Goal: Book appointment/travel/reservation

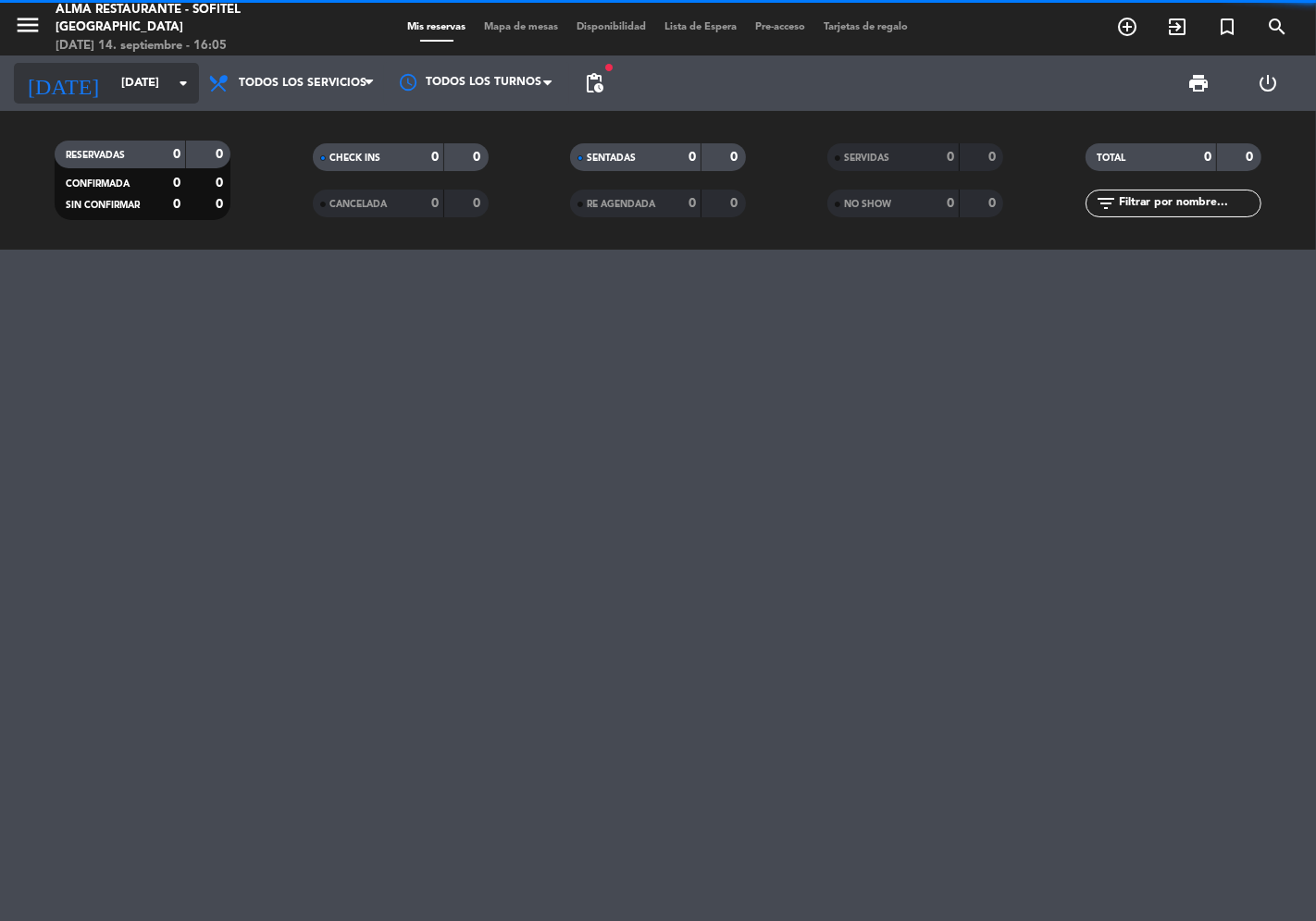
click at [159, 79] on input "[DATE]" at bounding box center [192, 83] width 161 height 33
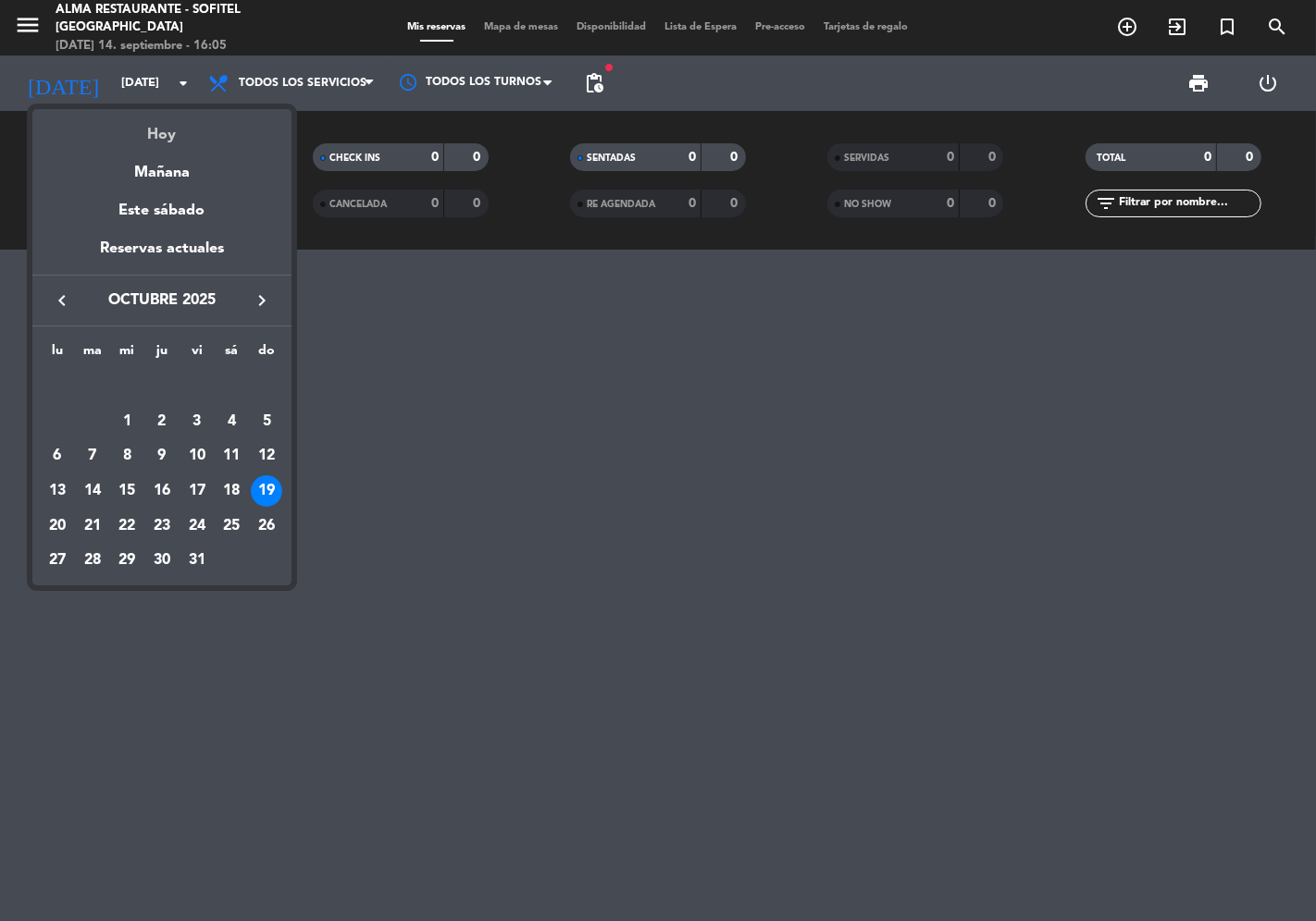
click at [148, 121] on div "Hoy" at bounding box center [161, 128] width 259 height 38
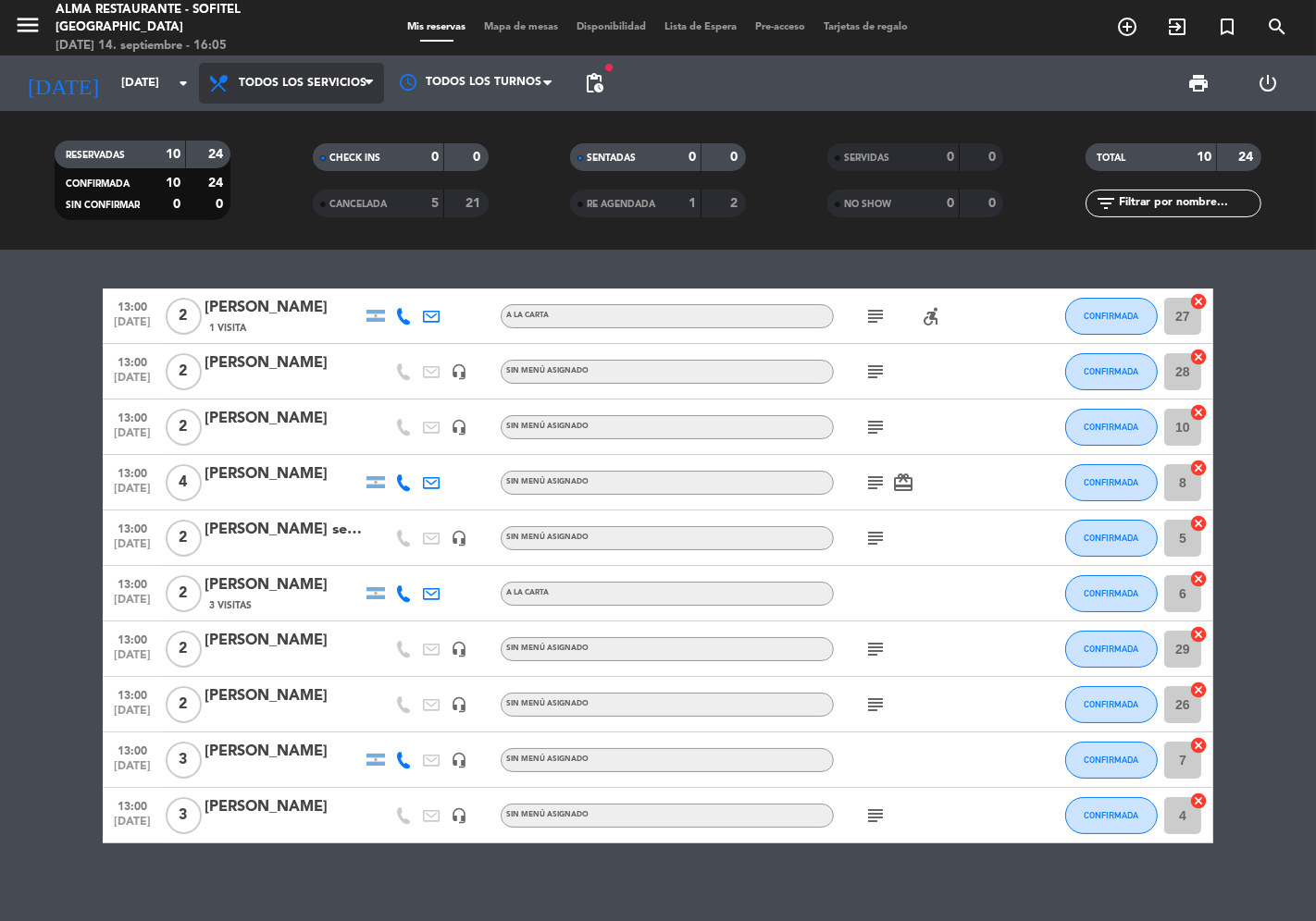
click at [336, 102] on span "Todos los servicios" at bounding box center [291, 83] width 185 height 40
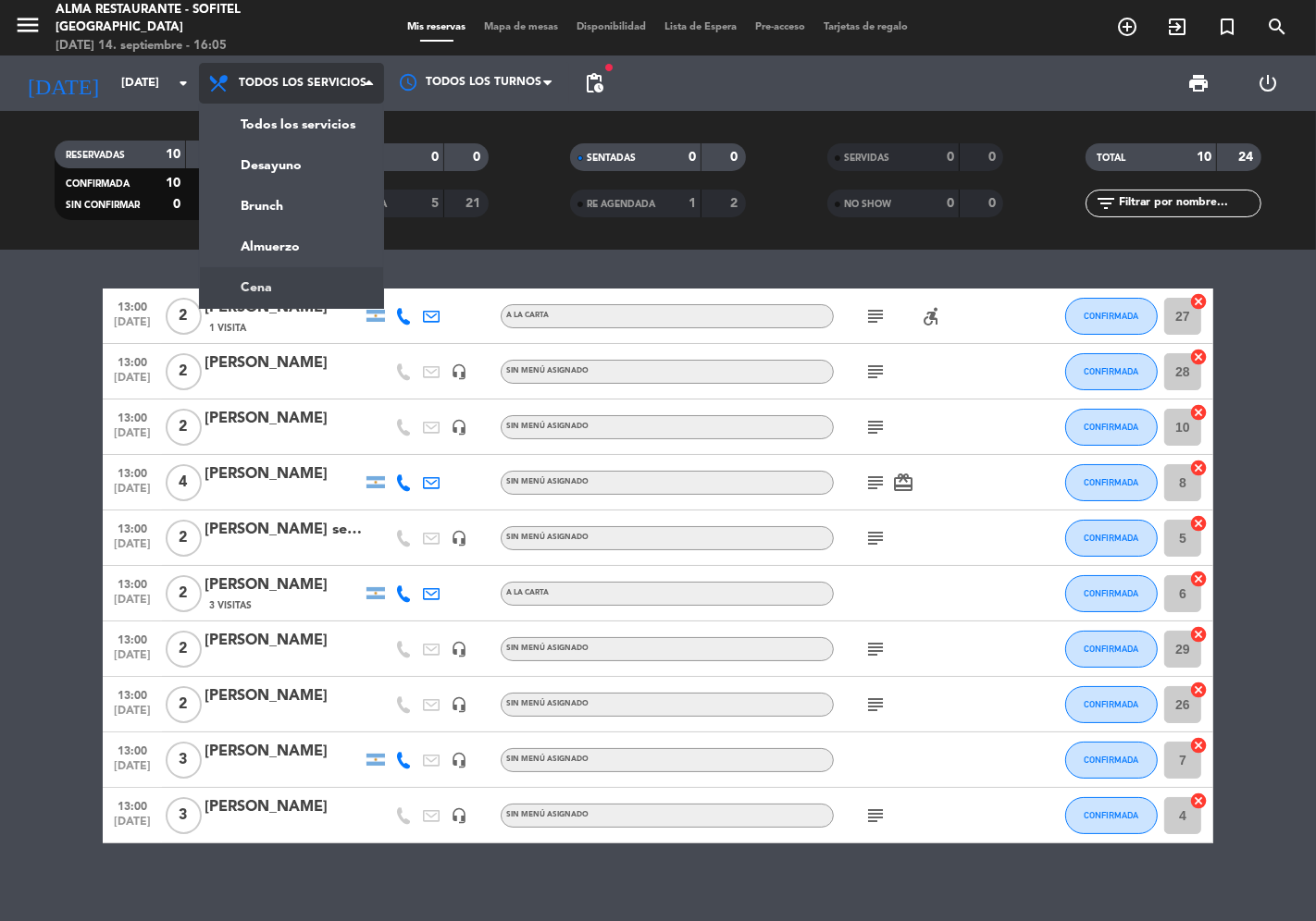
click at [269, 279] on ng-component "menu Alma restaurante - Sofitel [GEOGRAPHIC_DATA][DATE] 14. septiembre - 16:05 …" at bounding box center [658, 460] width 1316 height 921
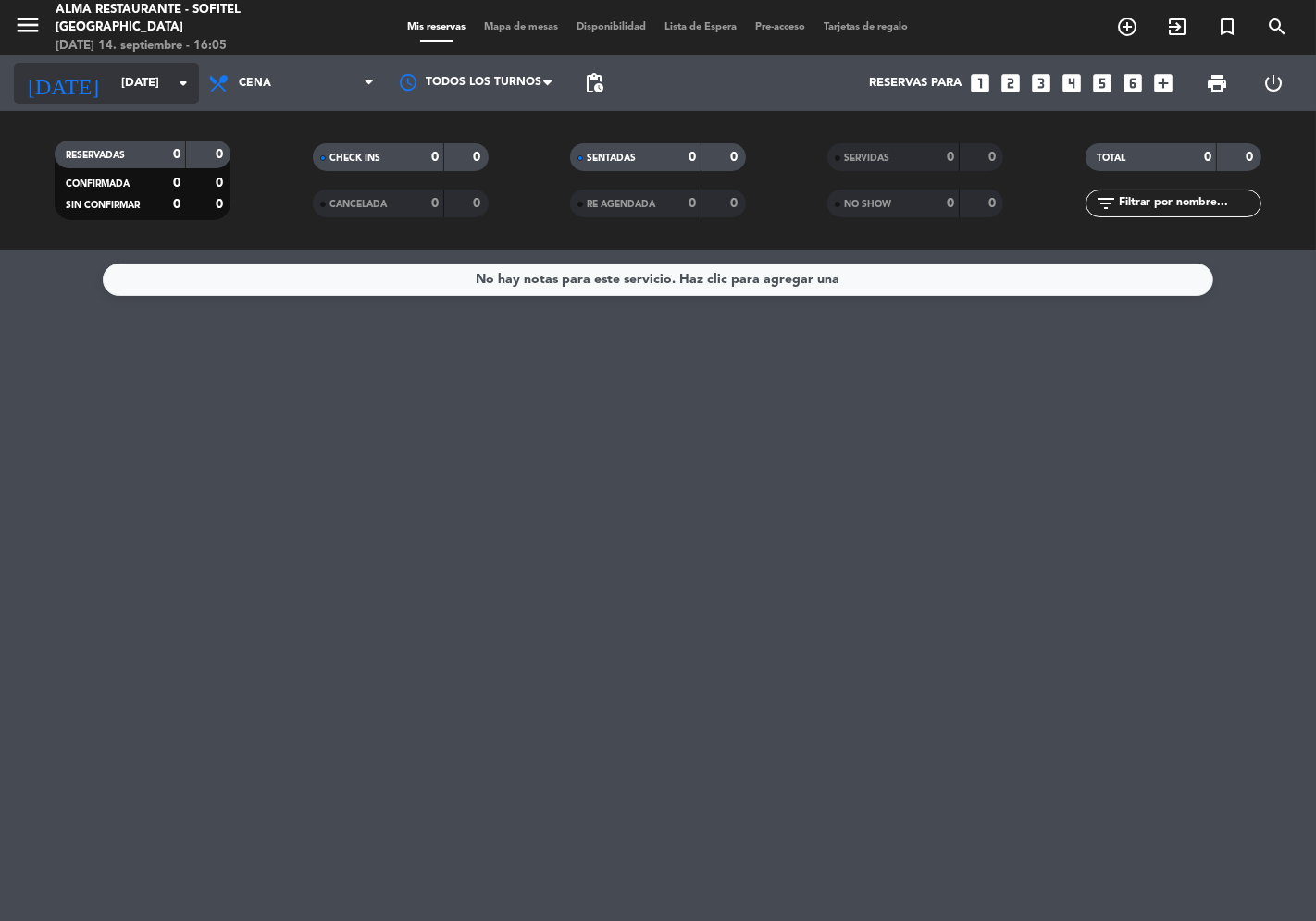
click at [153, 84] on input "[DATE]" at bounding box center [192, 83] width 161 height 33
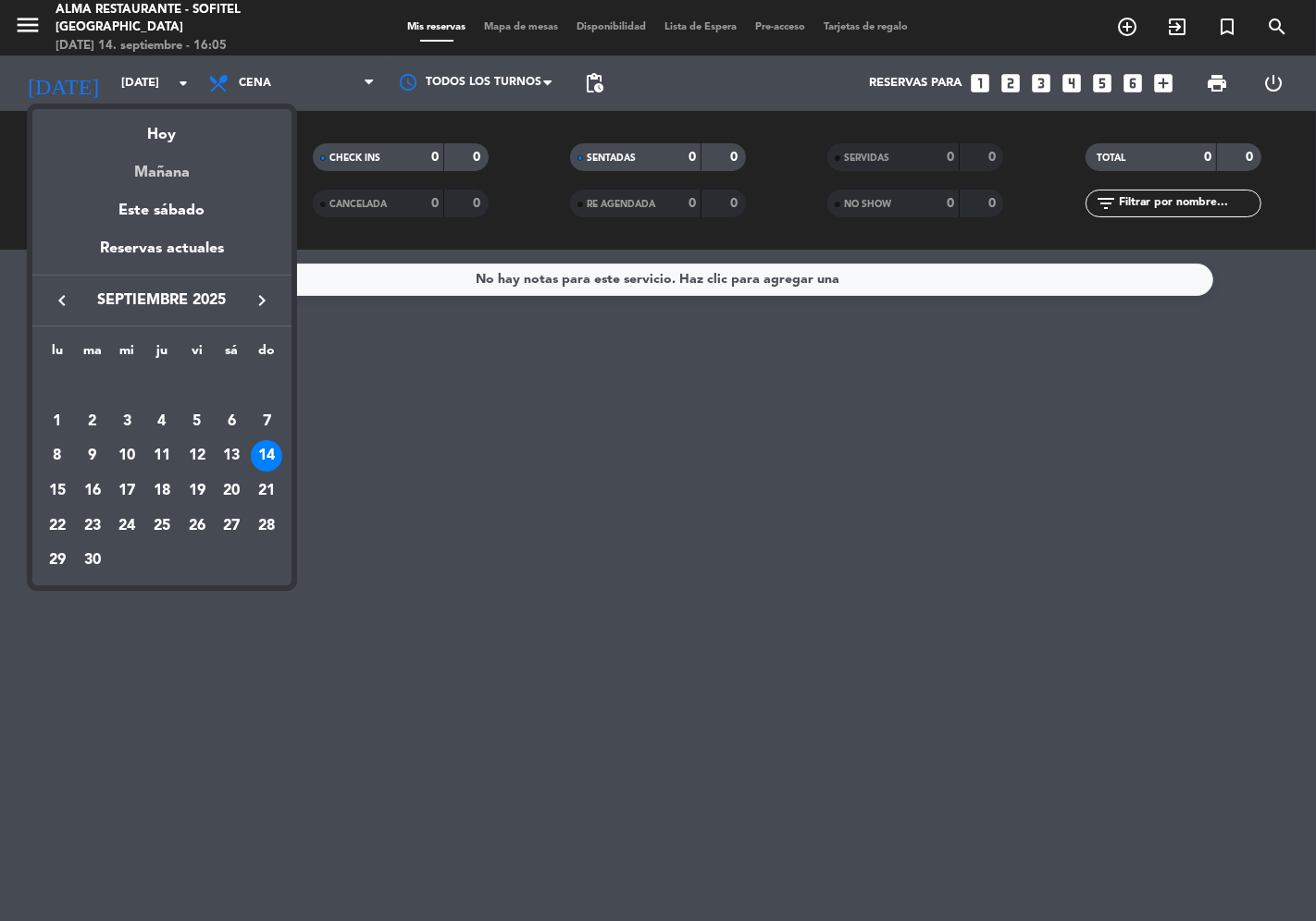
click at [157, 178] on div "Mañana" at bounding box center [161, 166] width 259 height 38
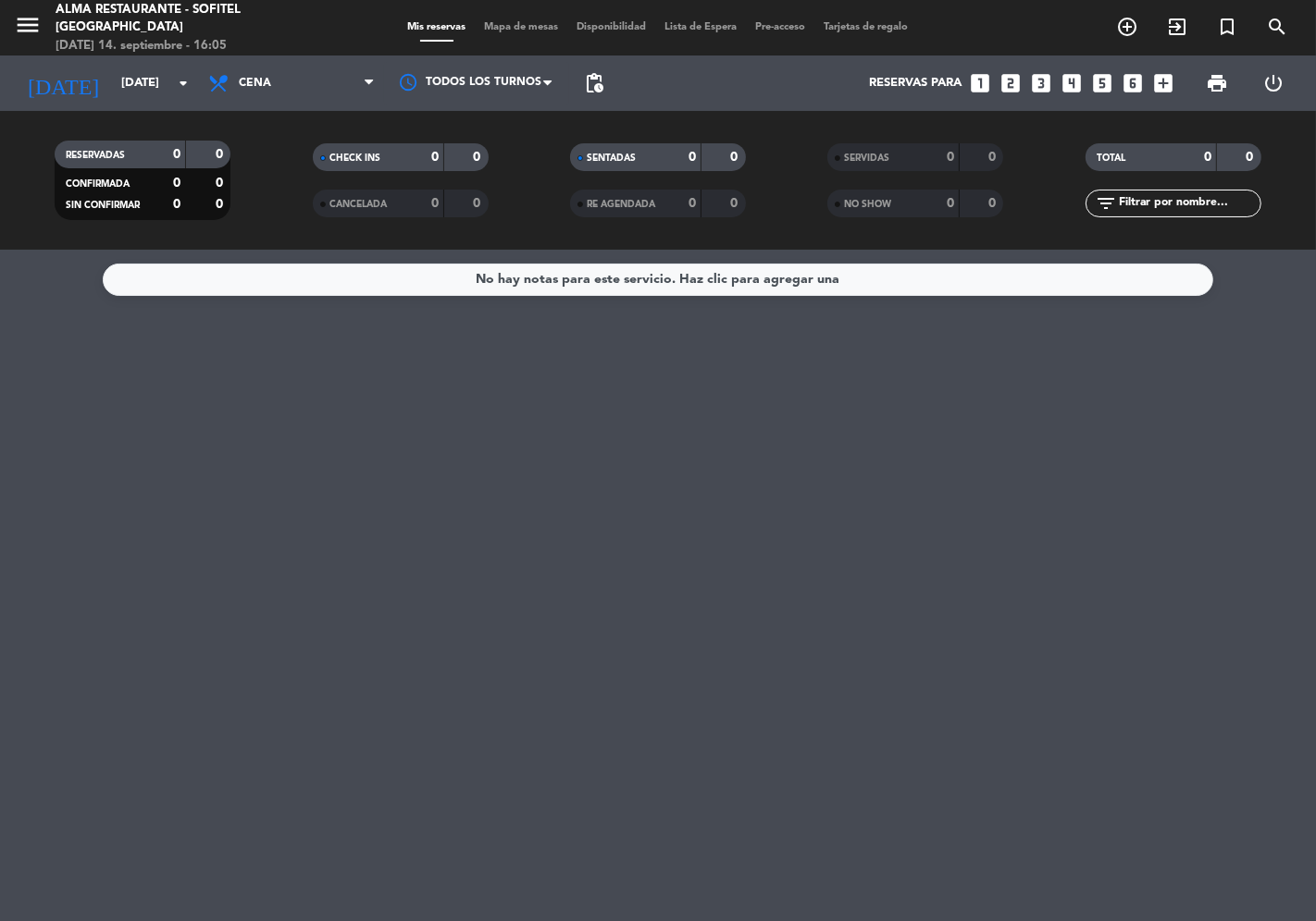
type input "[DATE]"
click at [253, 100] on span "Cena" at bounding box center [291, 83] width 185 height 40
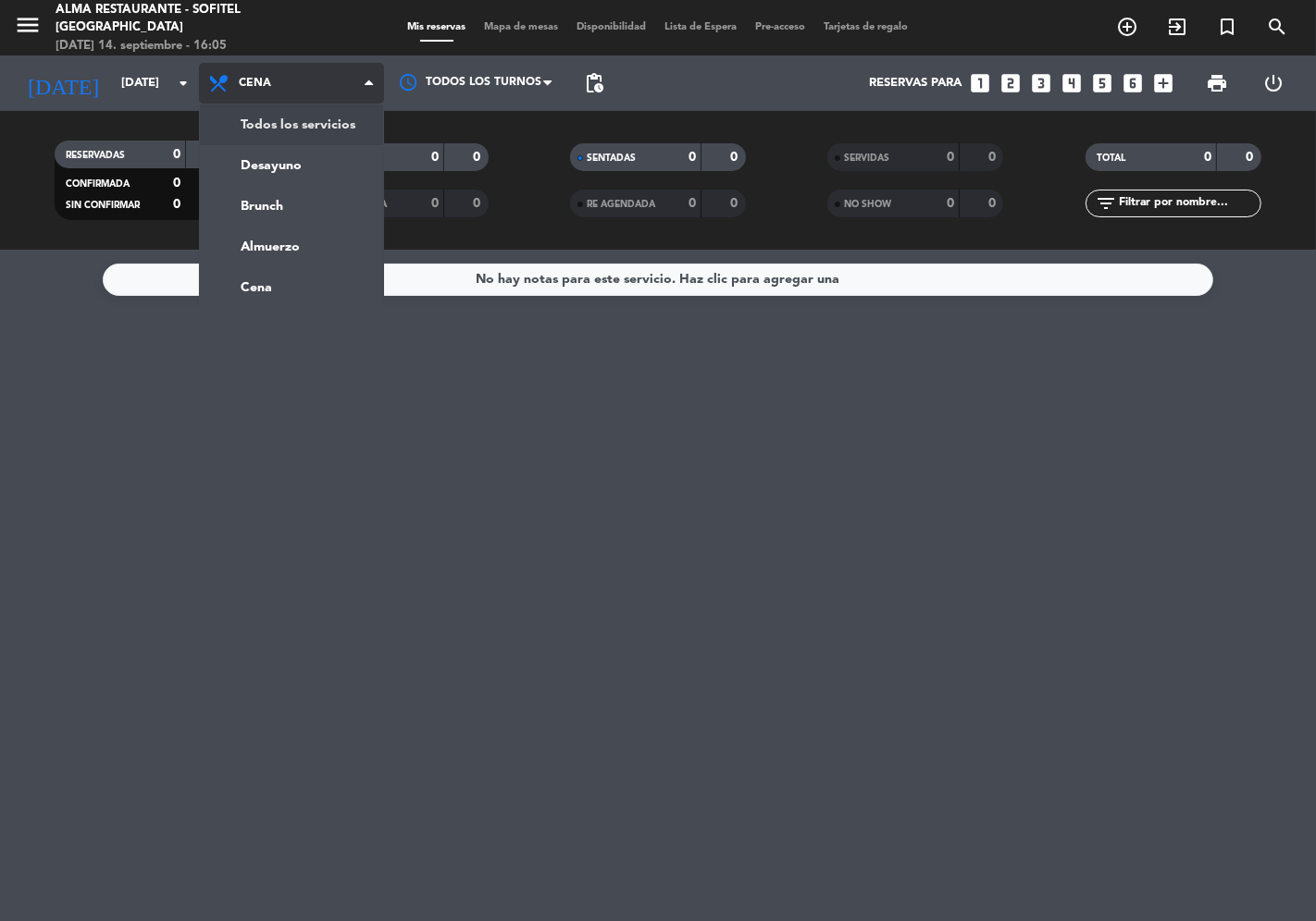
click at [253, 125] on div "menu Alma restaurante - Sofitel [GEOGRAPHIC_DATA][DATE] 14. septiembre - 16:05 …" at bounding box center [658, 124] width 1316 height 250
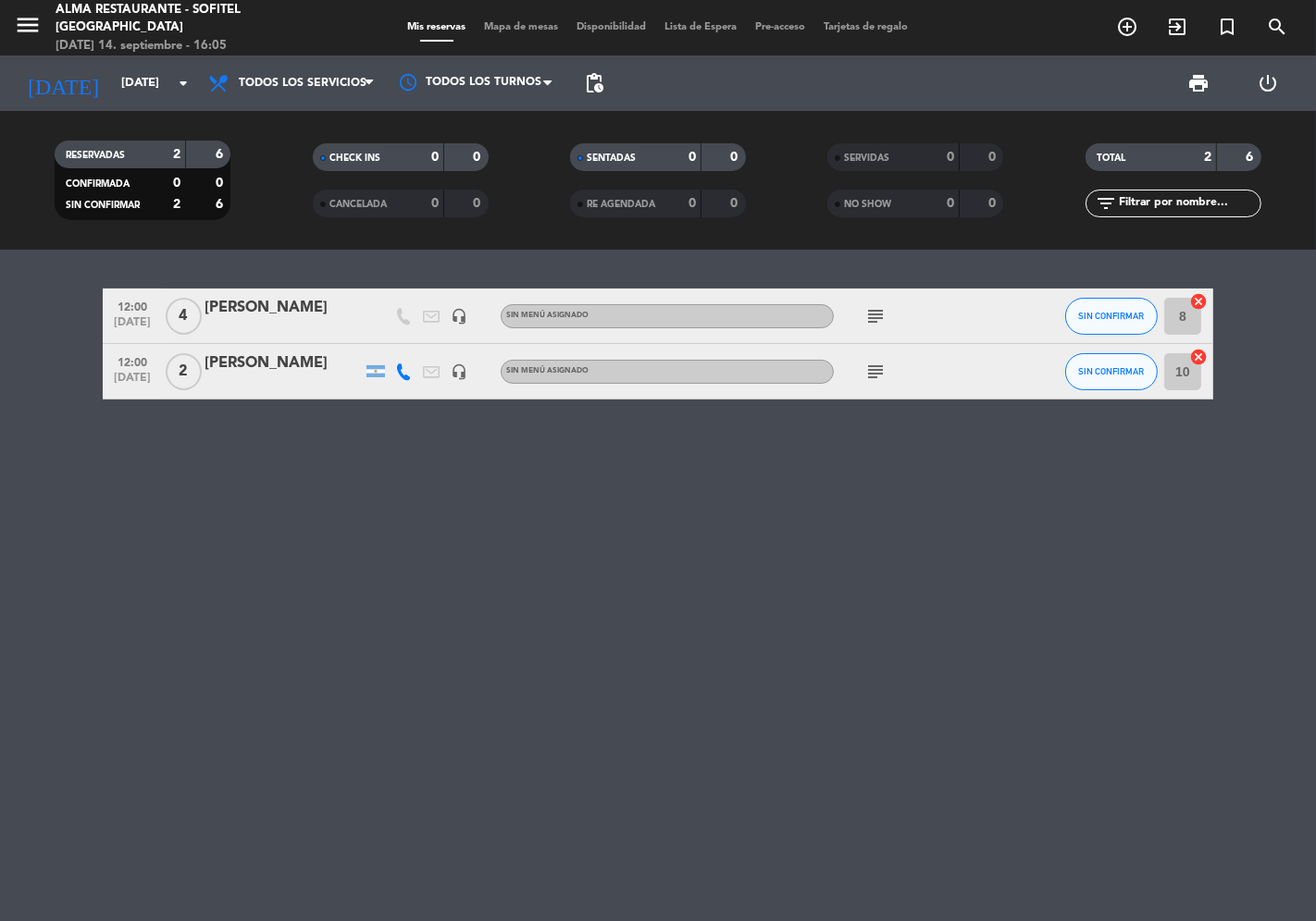
click at [879, 316] on icon "subject" at bounding box center [876, 316] width 23 height 23
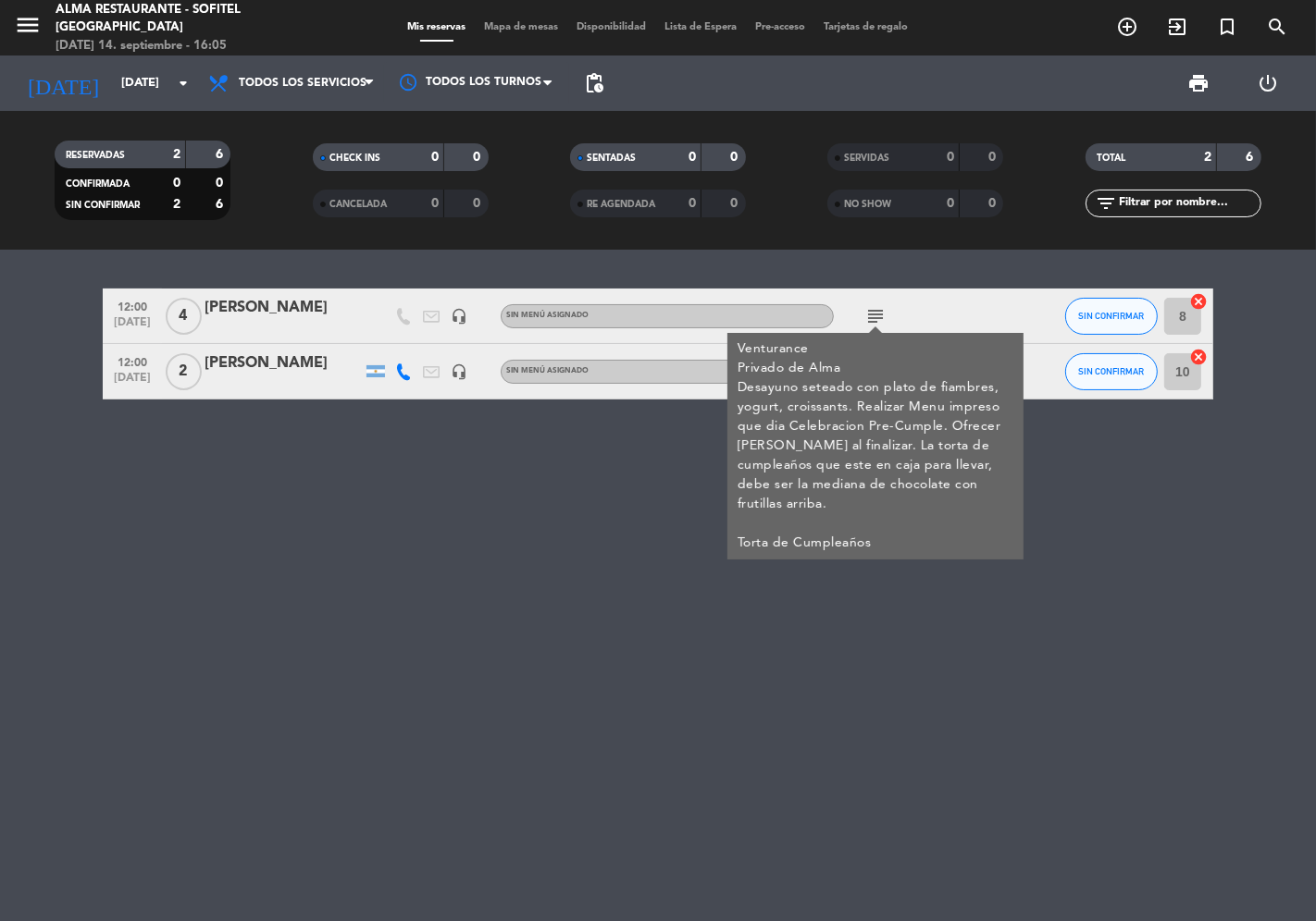
click at [540, 532] on div "12:00 [DATE] 4 [PERSON_NAME] headset_mic Sin menú asignado subject Venturance P…" at bounding box center [658, 585] width 1316 height 671
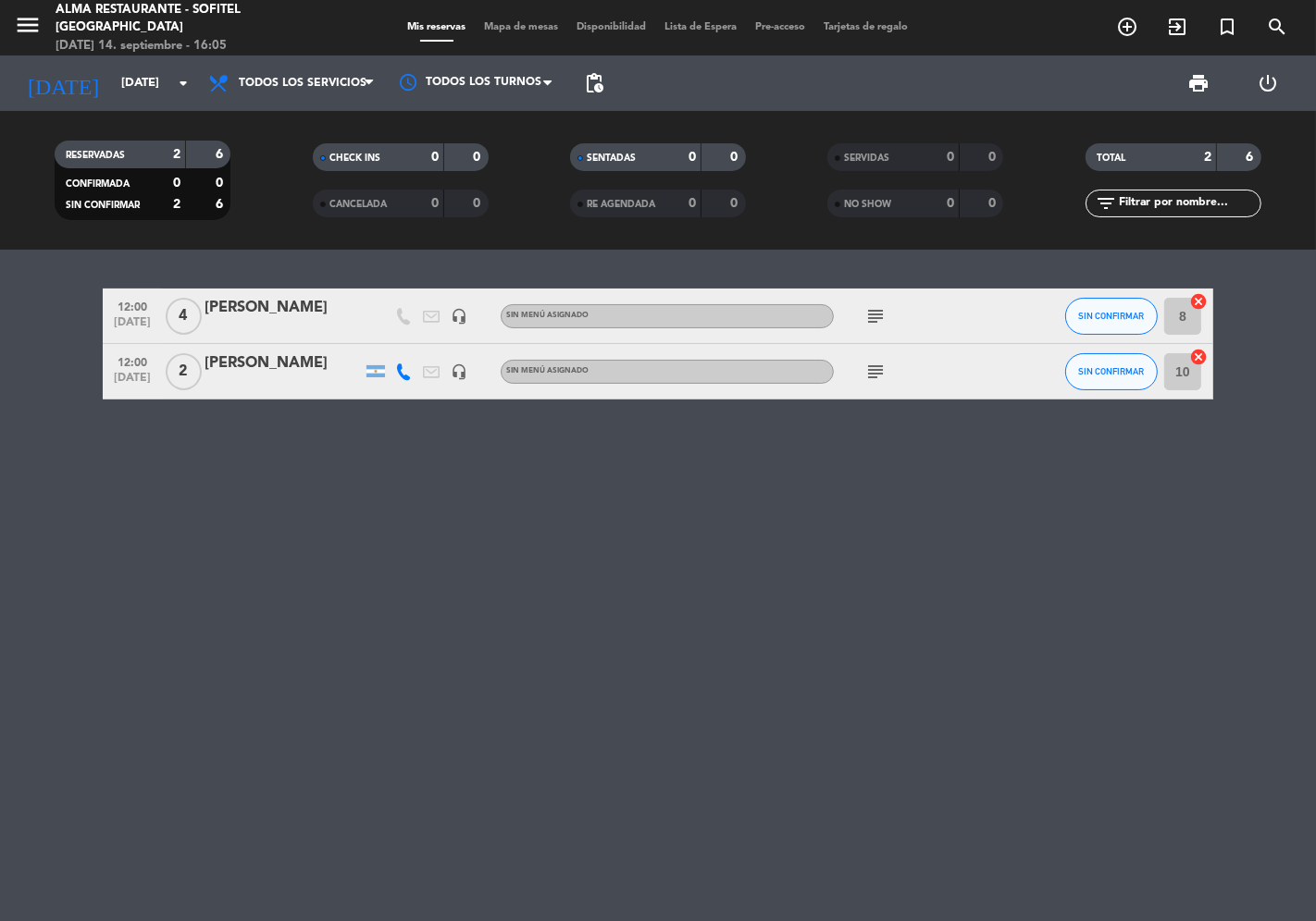
click at [866, 373] on icon "subject" at bounding box center [876, 372] width 23 height 23
